Goal: Information Seeking & Learning: Learn about a topic

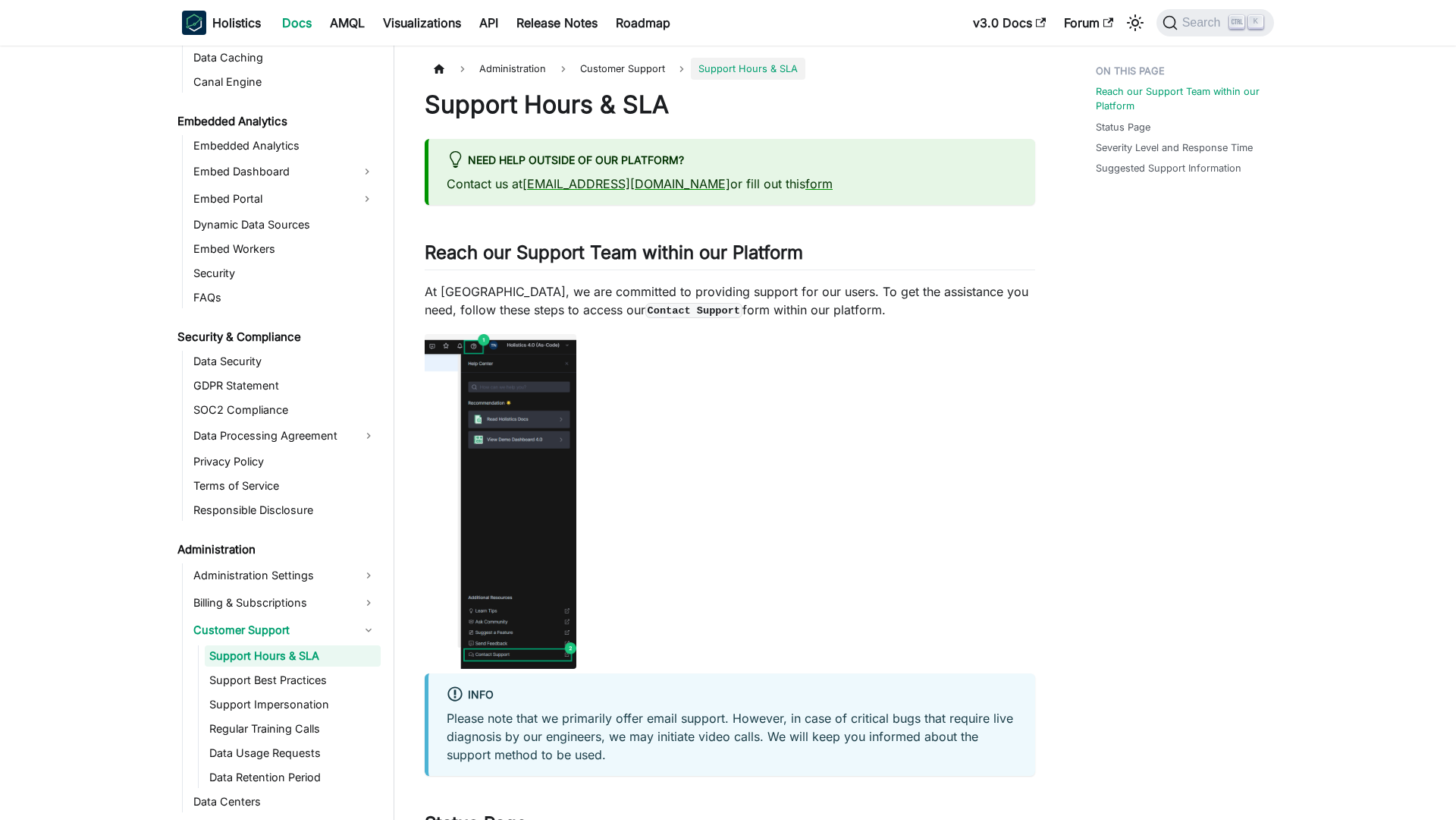
scroll to position [1545, 0]
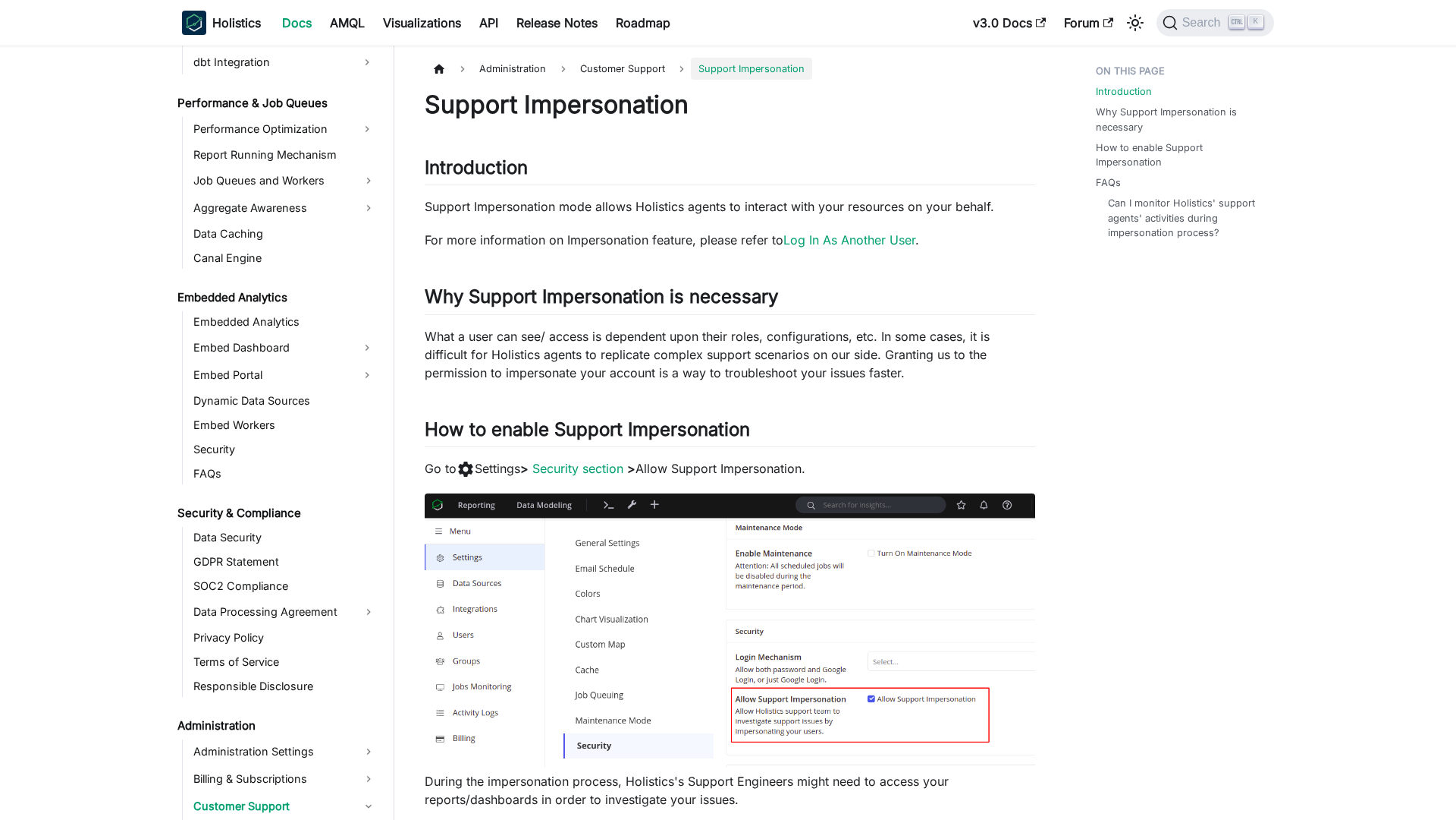
scroll to position [1594, 0]
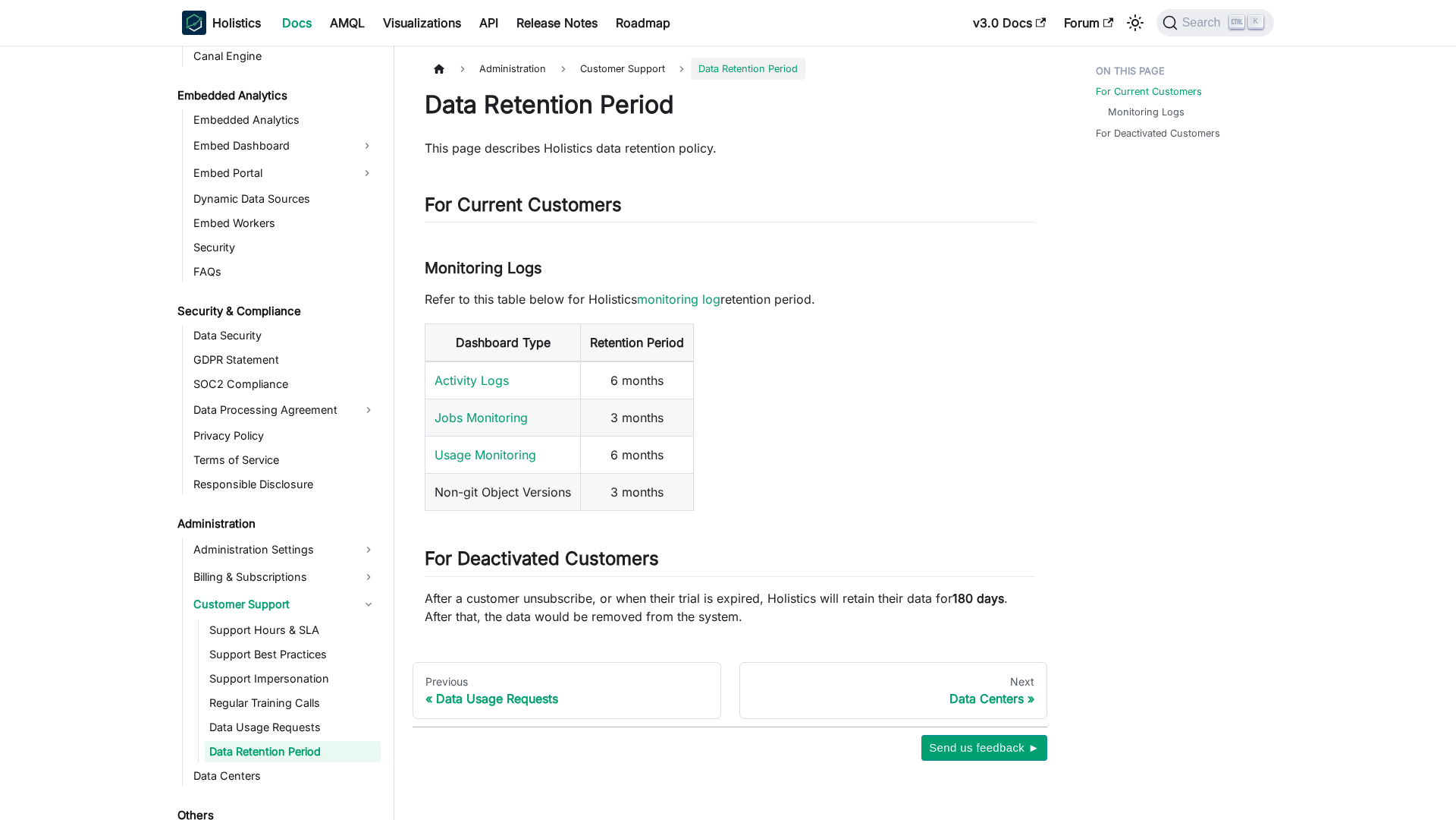
scroll to position [1636, 0]
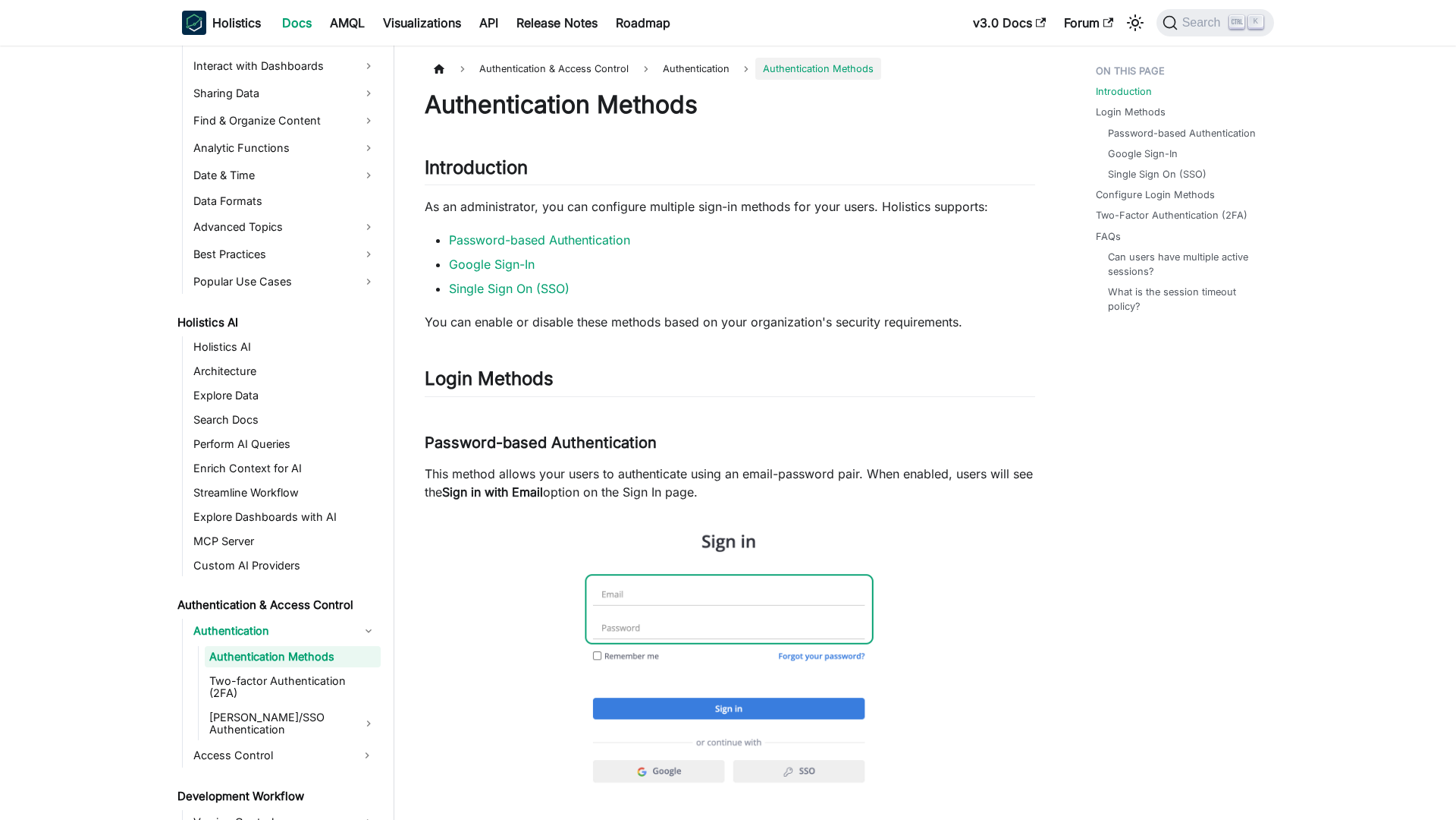
scroll to position [519, 0]
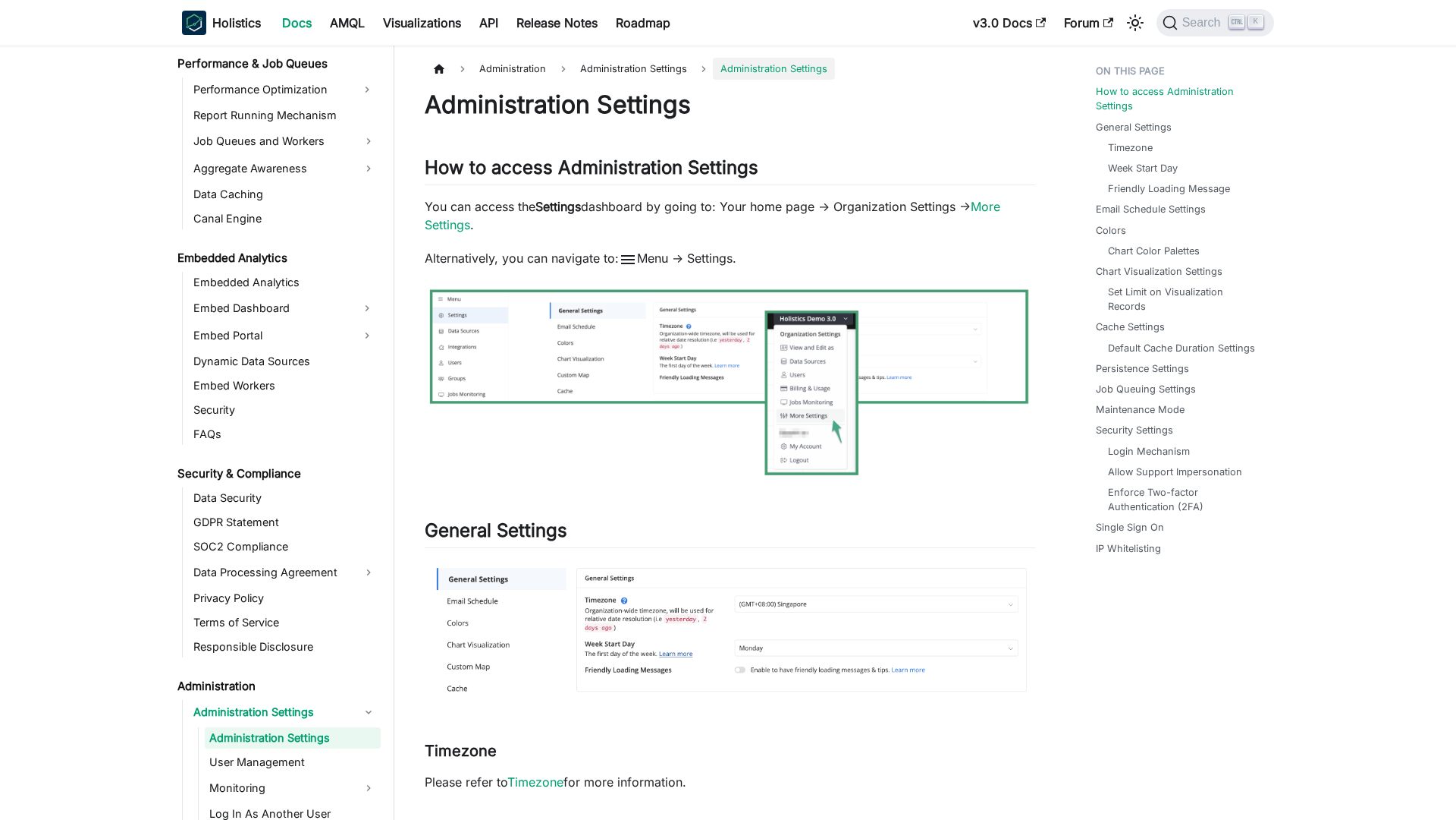
scroll to position [1490, 0]
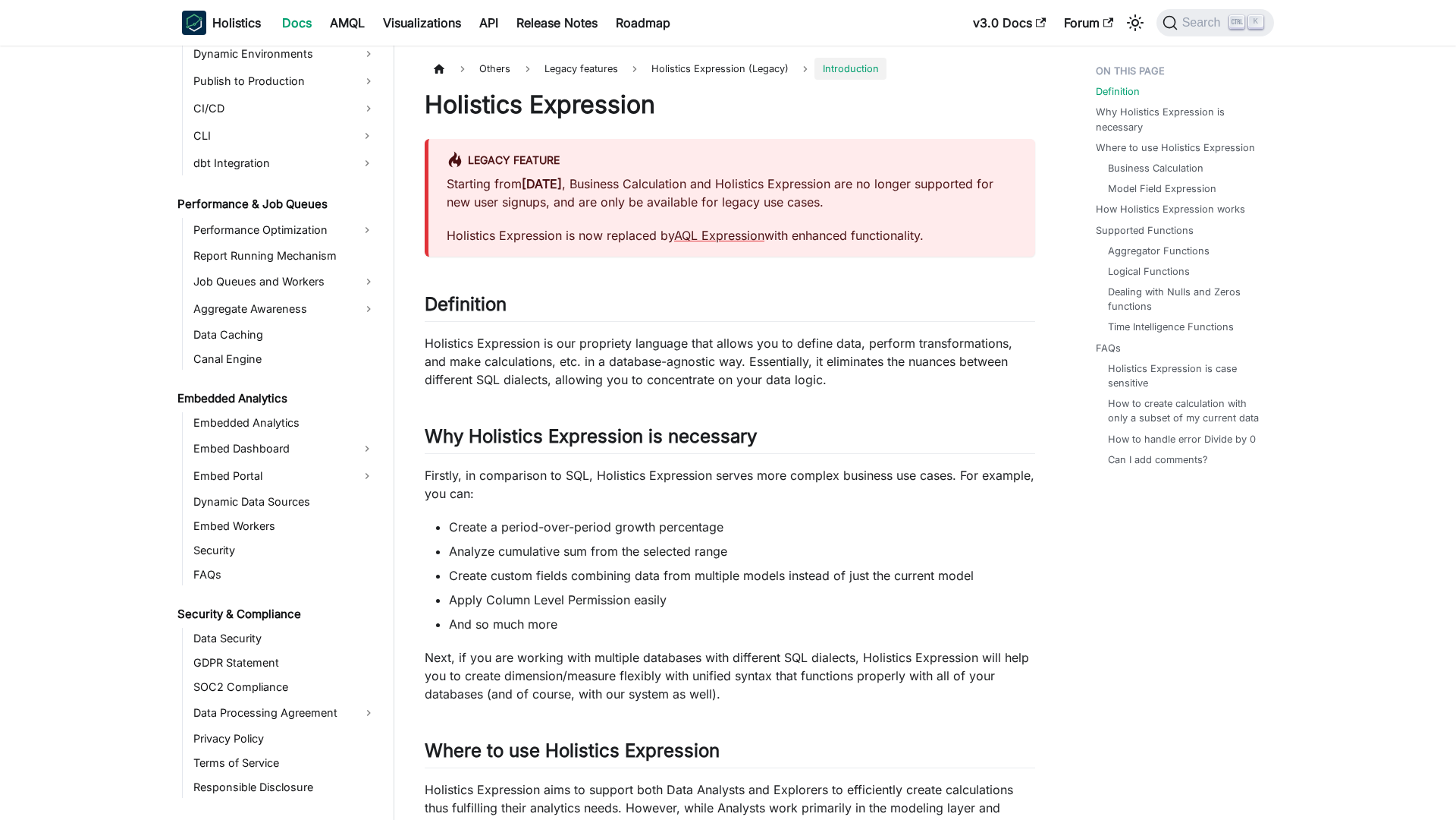
scroll to position [1648, 0]
